Goal: Task Accomplishment & Management: Manage account settings

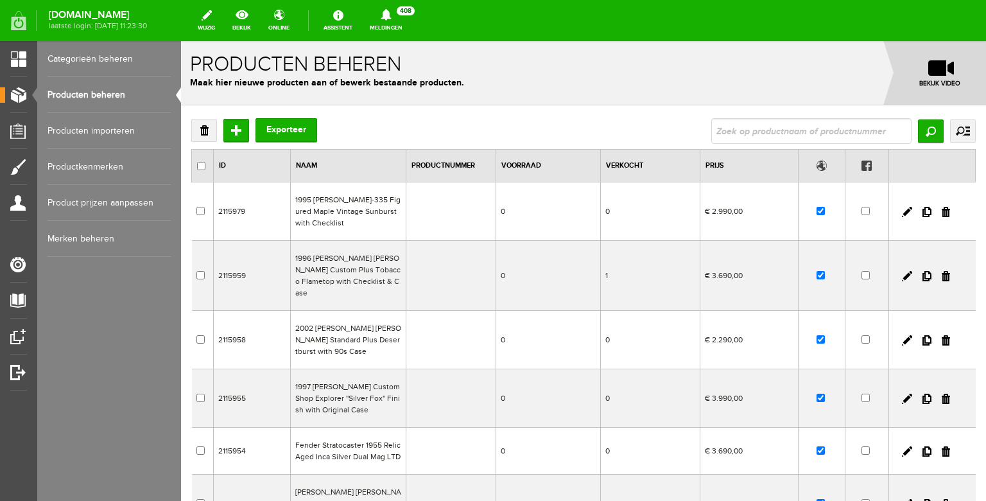
scroll to position [22, 0]
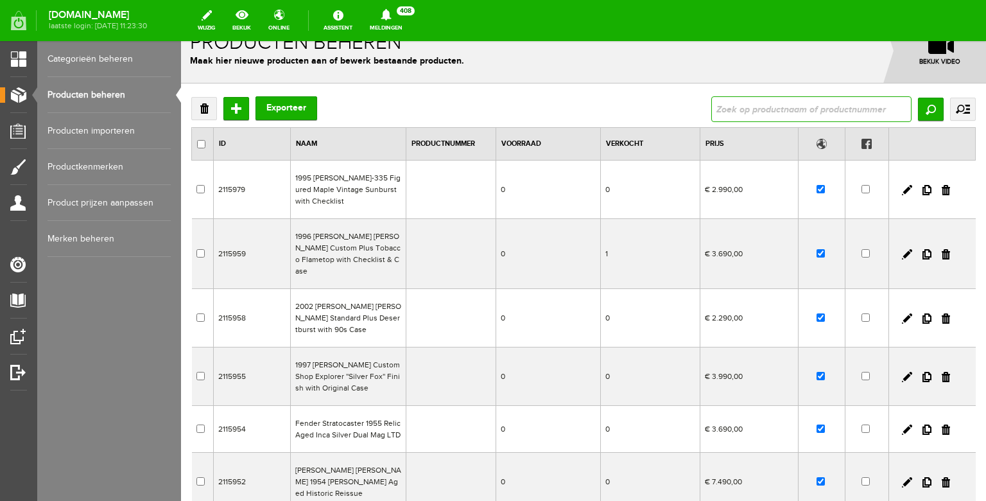
click at [741, 112] on input "text" at bounding box center [811, 109] width 200 height 26
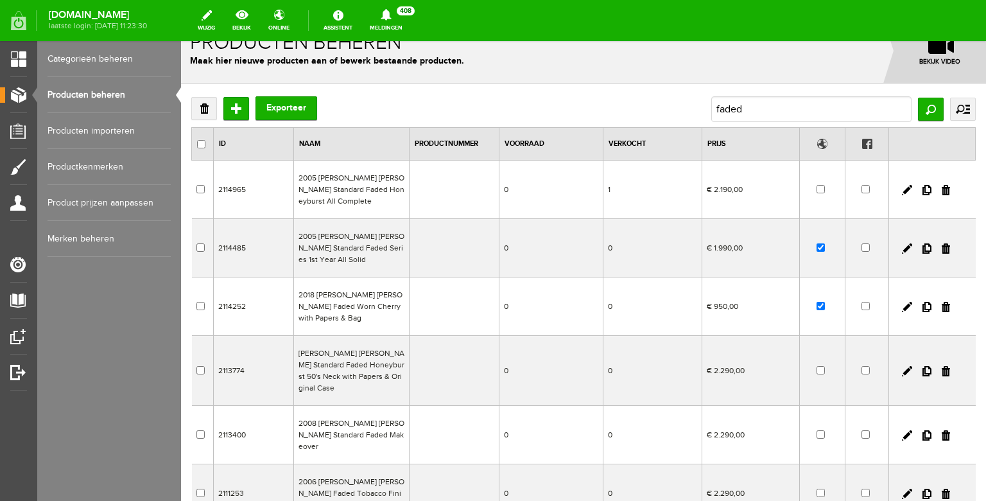
click at [377, 191] on td "2005 [PERSON_NAME] [PERSON_NAME] Standard Faded Honeyburst All Complete" at bounding box center [352, 189] width 116 height 58
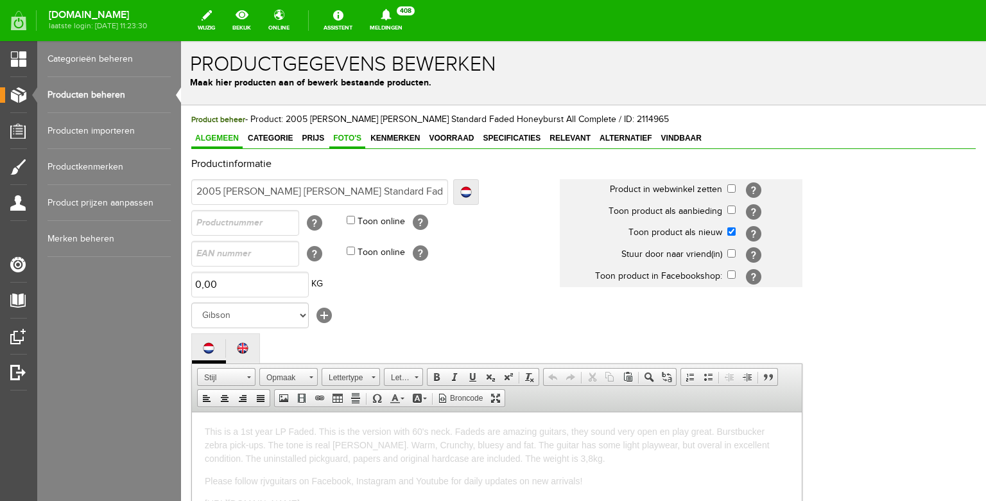
click at [343, 143] on link "Foto's" at bounding box center [347, 139] width 36 height 19
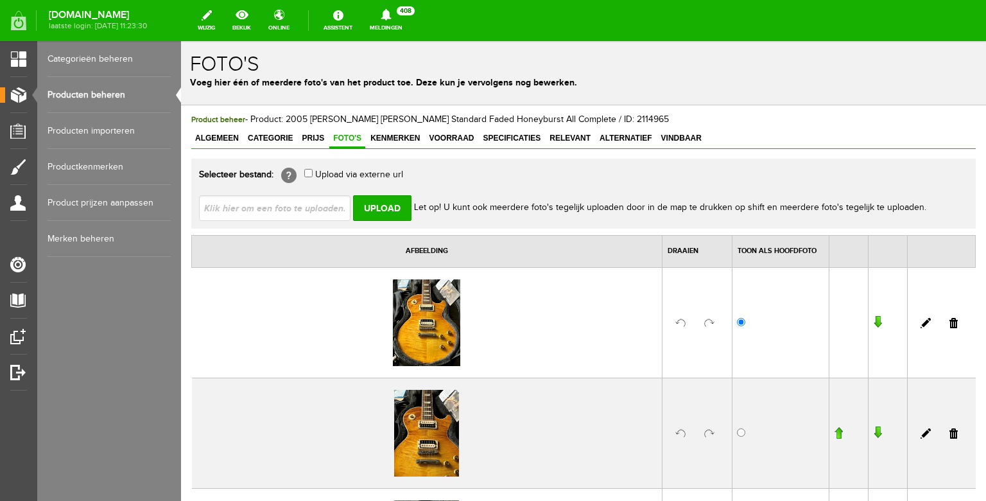
scroll to position [130, 0]
click at [100, 100] on link "Producten beheren" at bounding box center [109, 95] width 123 height 36
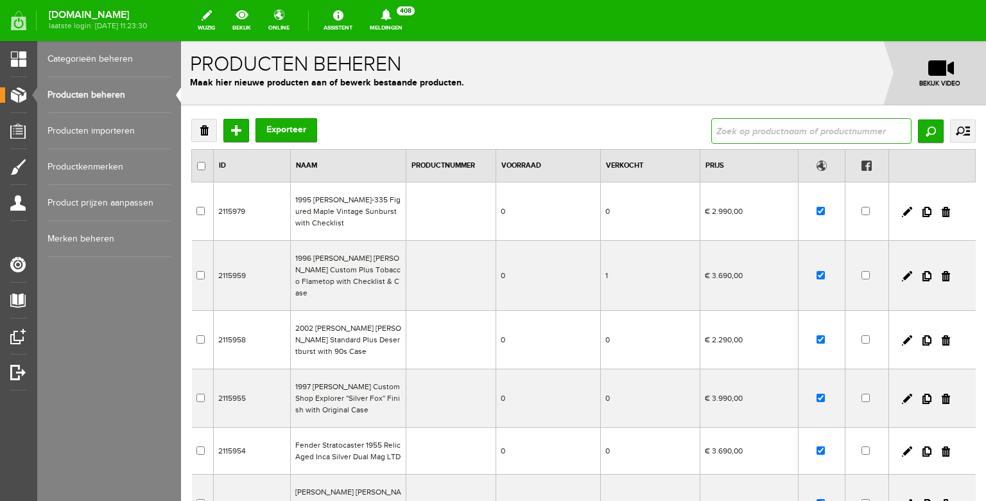
click at [727, 134] on input "text" at bounding box center [811, 131] width 200 height 26
type input "faded"
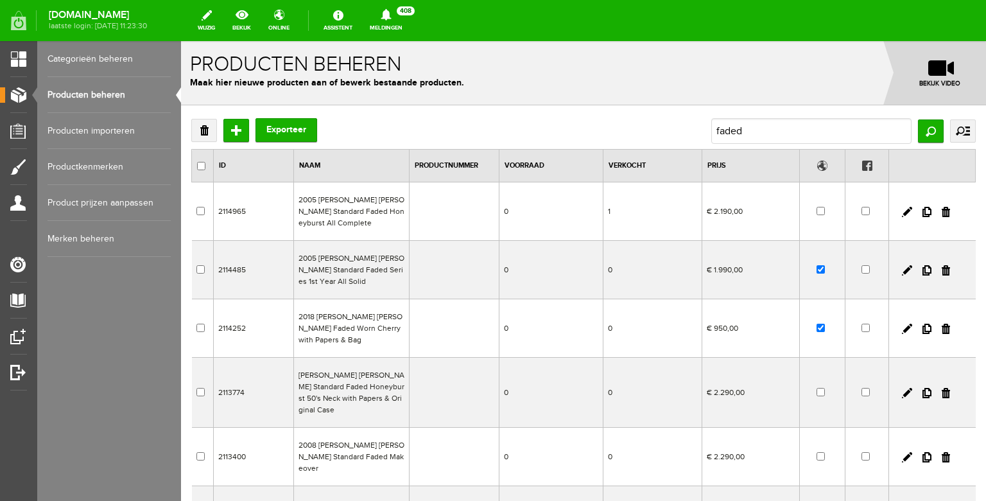
click at [393, 261] on td "2005 [PERSON_NAME] [PERSON_NAME] Standard Faded Series 1st Year All Solid" at bounding box center [352, 270] width 116 height 58
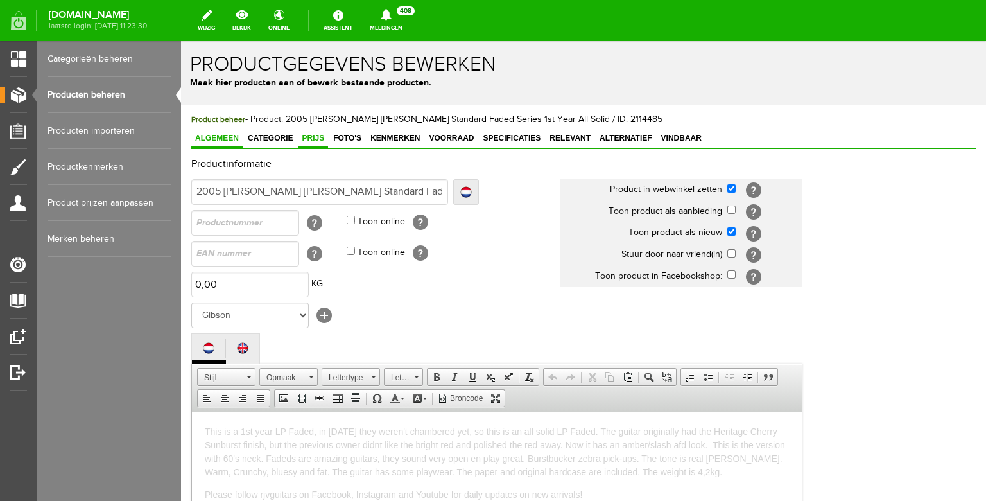
click at [313, 144] on link "Prijs" at bounding box center [313, 139] width 30 height 19
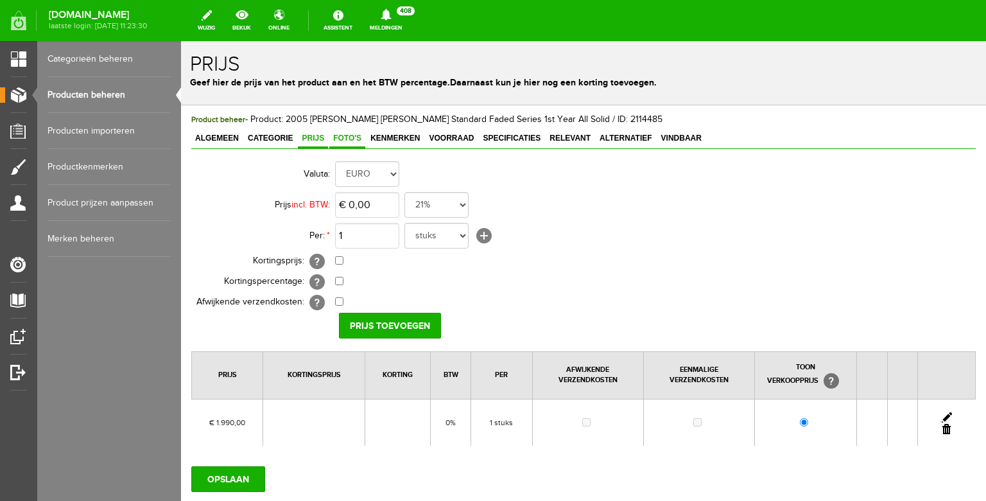
click at [351, 143] on link "Foto's" at bounding box center [347, 139] width 36 height 19
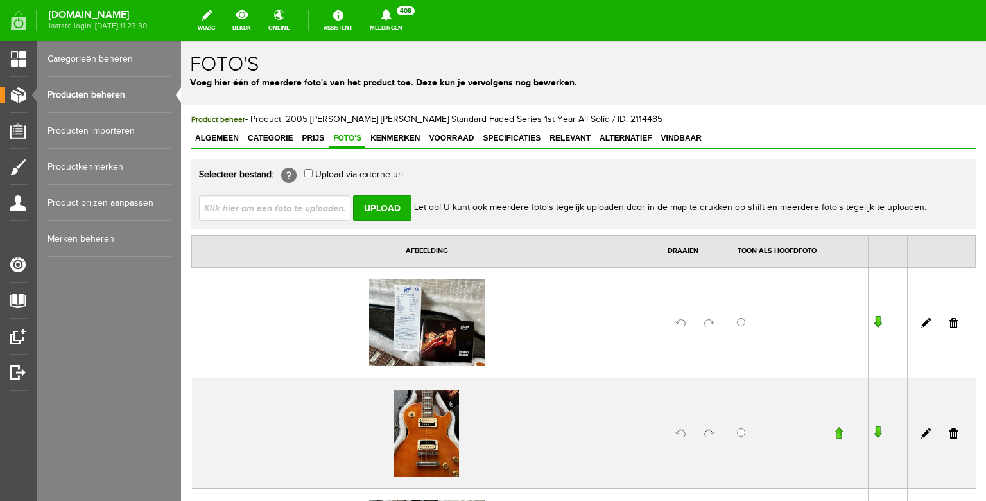
click at [225, 136] on span "Algemeen" at bounding box center [216, 138] width 51 height 9
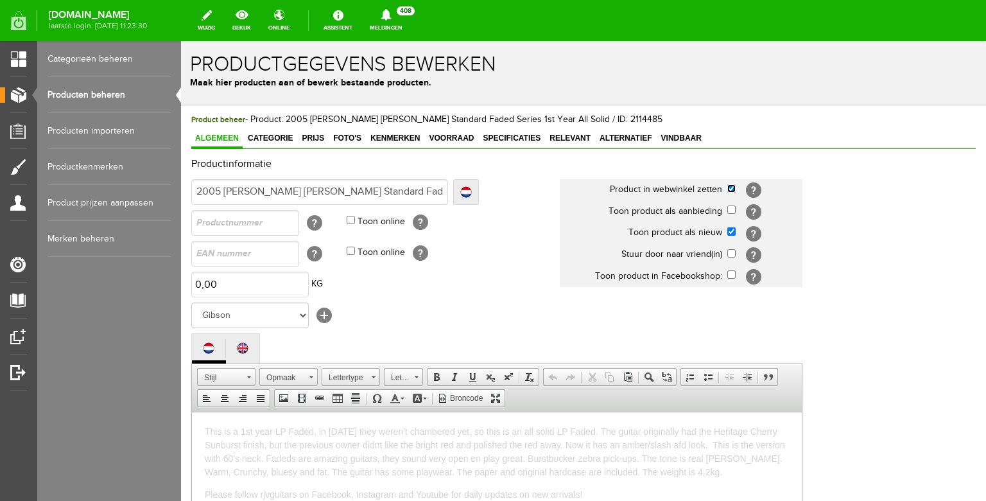
click at [733, 193] on input "checkbox" at bounding box center [731, 188] width 8 height 8
checkbox input "false"
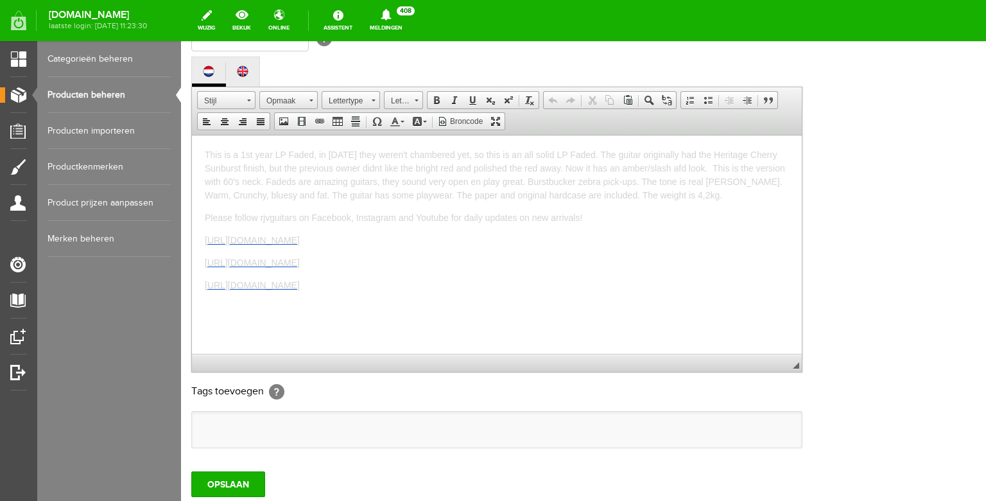
scroll to position [399, 0]
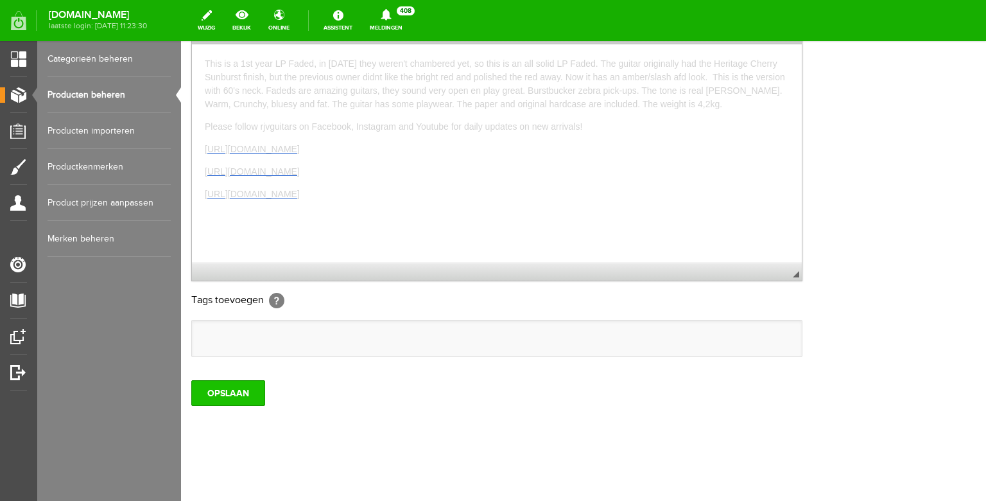
click at [226, 383] on input "OPSLAAN" at bounding box center [228, 393] width 74 height 26
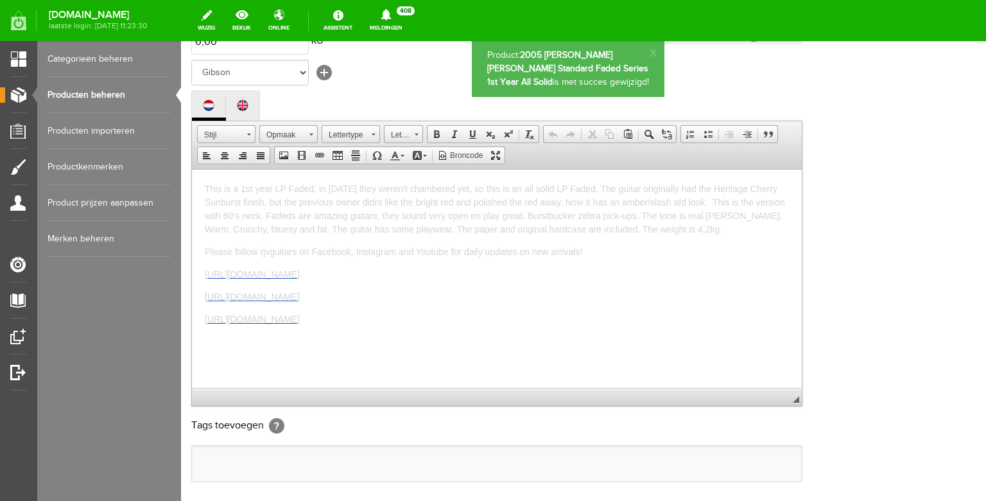
scroll to position [0, 0]
click at [93, 92] on link "Producten beheren" at bounding box center [109, 95] width 123 height 36
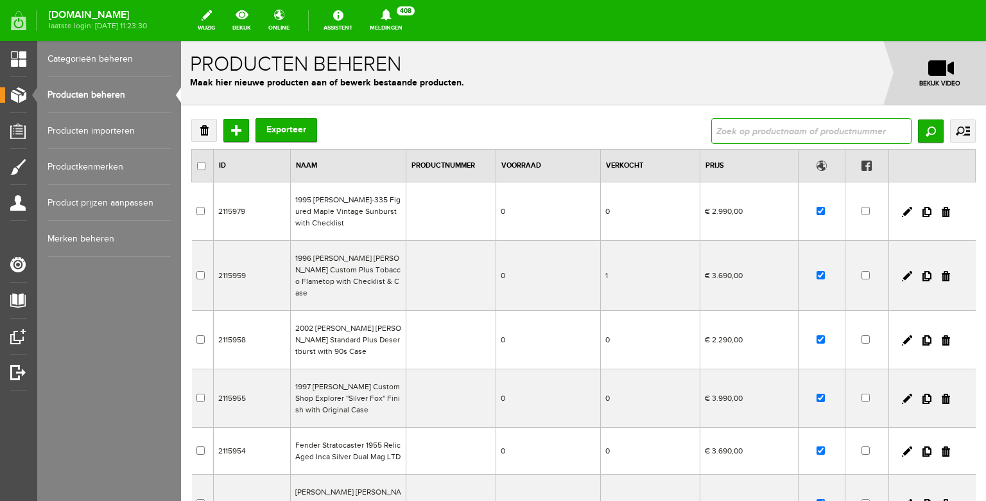
click at [743, 130] on input "text" at bounding box center [811, 131] width 200 height 26
type input "dna"
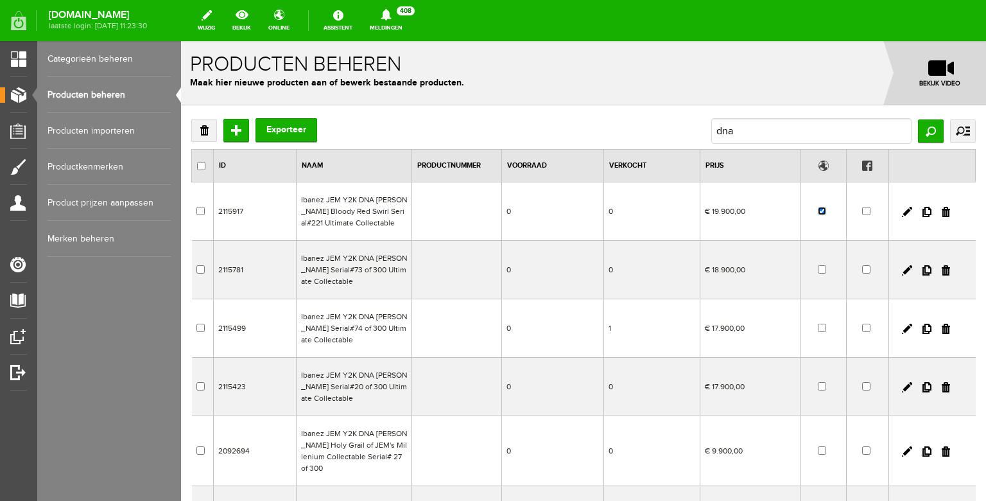
click at [824, 211] on input "checkbox" at bounding box center [822, 211] width 8 height 8
checkbox input "false"
